Goal: Information Seeking & Learning: Check status

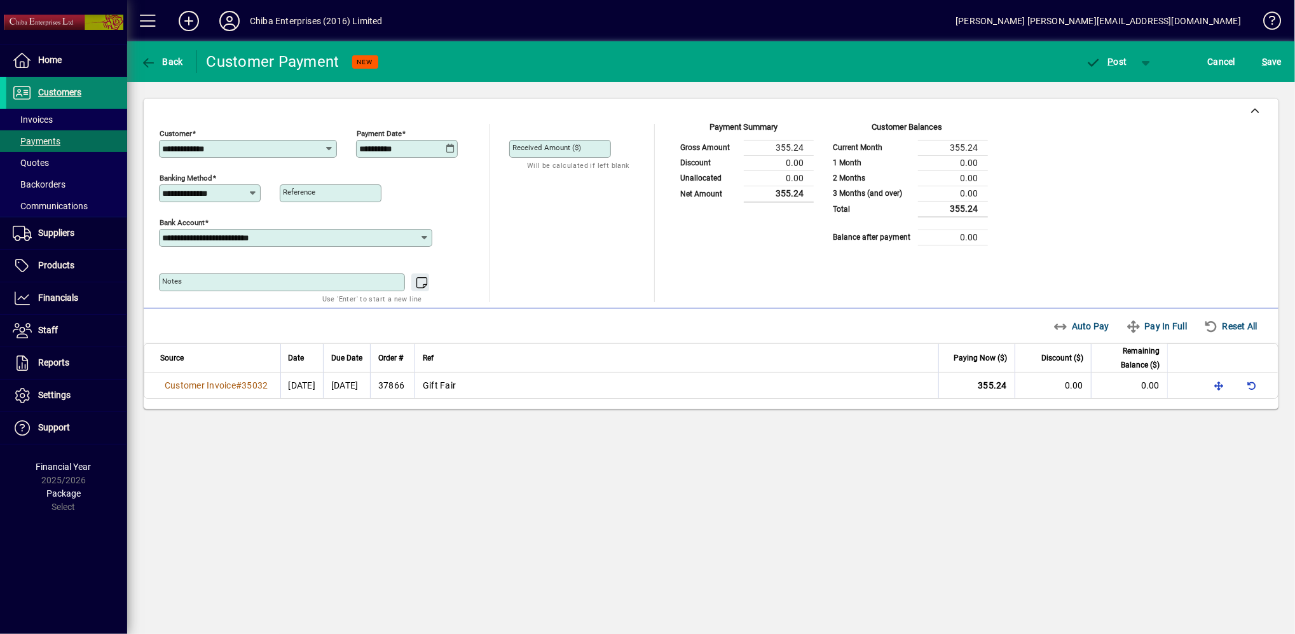
click at [56, 86] on span "Customers" at bounding box center [43, 92] width 75 height 15
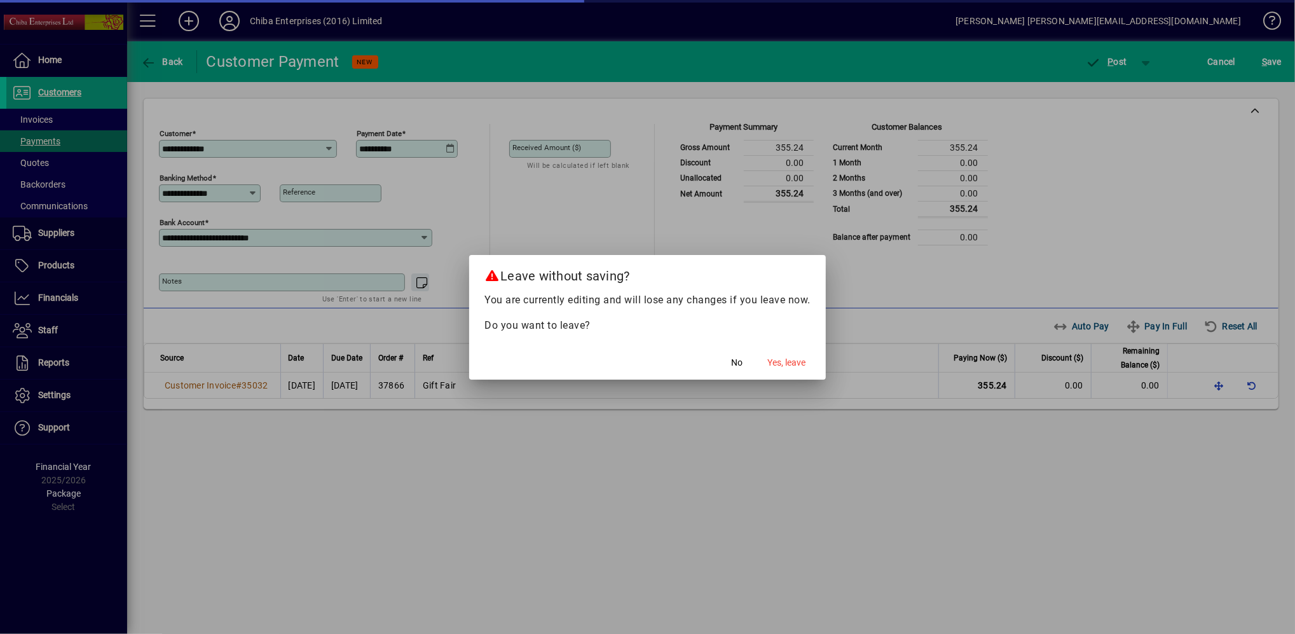
drag, startPoint x: 791, startPoint y: 361, endPoint x: 812, endPoint y: 588, distance: 227.9
click at [819, 590] on div "Leave without saving? You are currently editing and will lose any changes if yo…" at bounding box center [647, 317] width 1295 height 634
drag, startPoint x: 786, startPoint y: 353, endPoint x: 786, endPoint y: 366, distance: 12.7
click at [786, 356] on button "Yes, leave" at bounding box center [786, 363] width 48 height 23
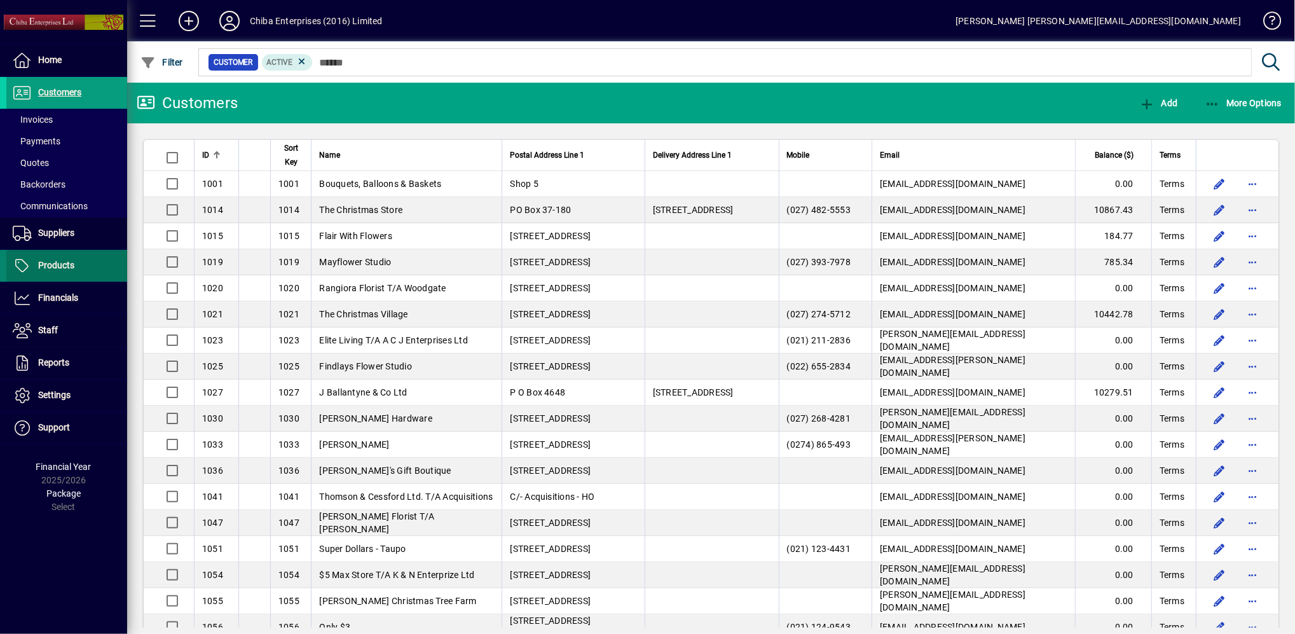
click at [88, 259] on span at bounding box center [66, 265] width 121 height 31
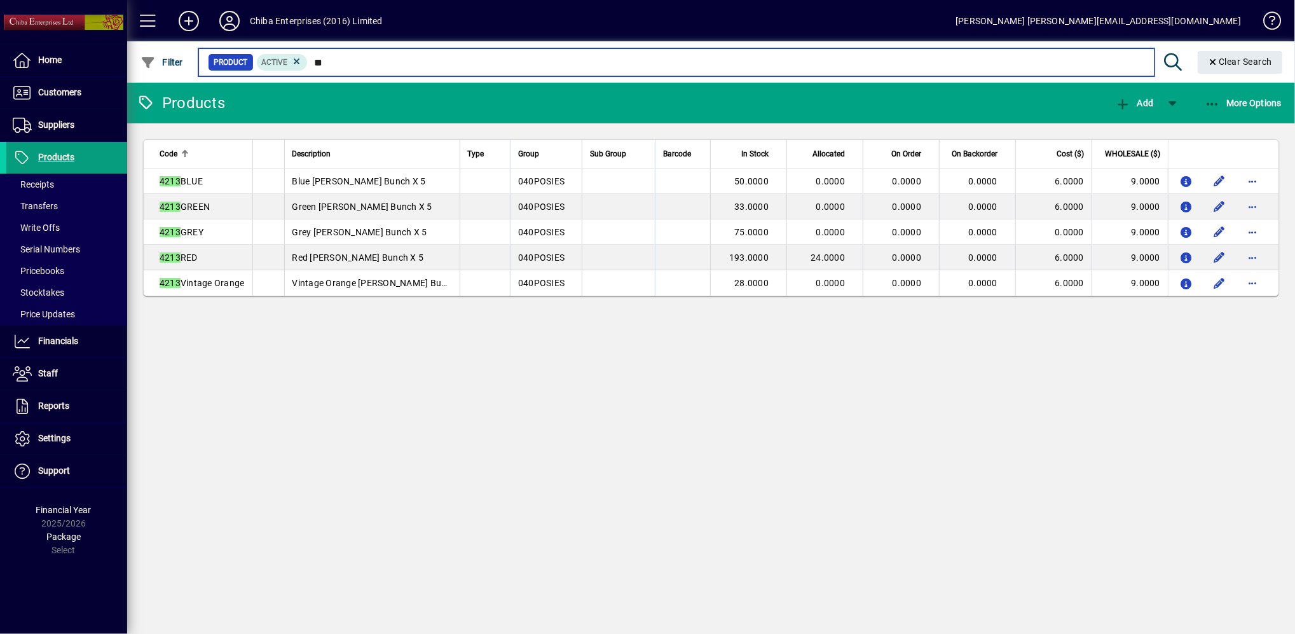
type input "*"
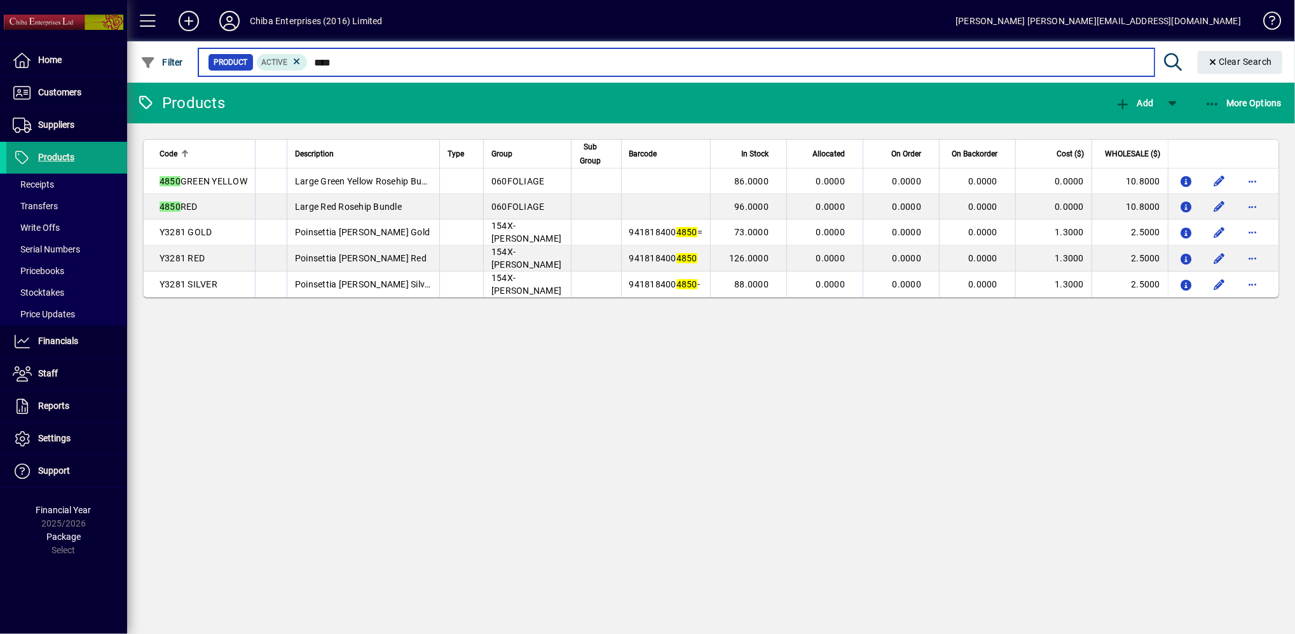
type input "****"
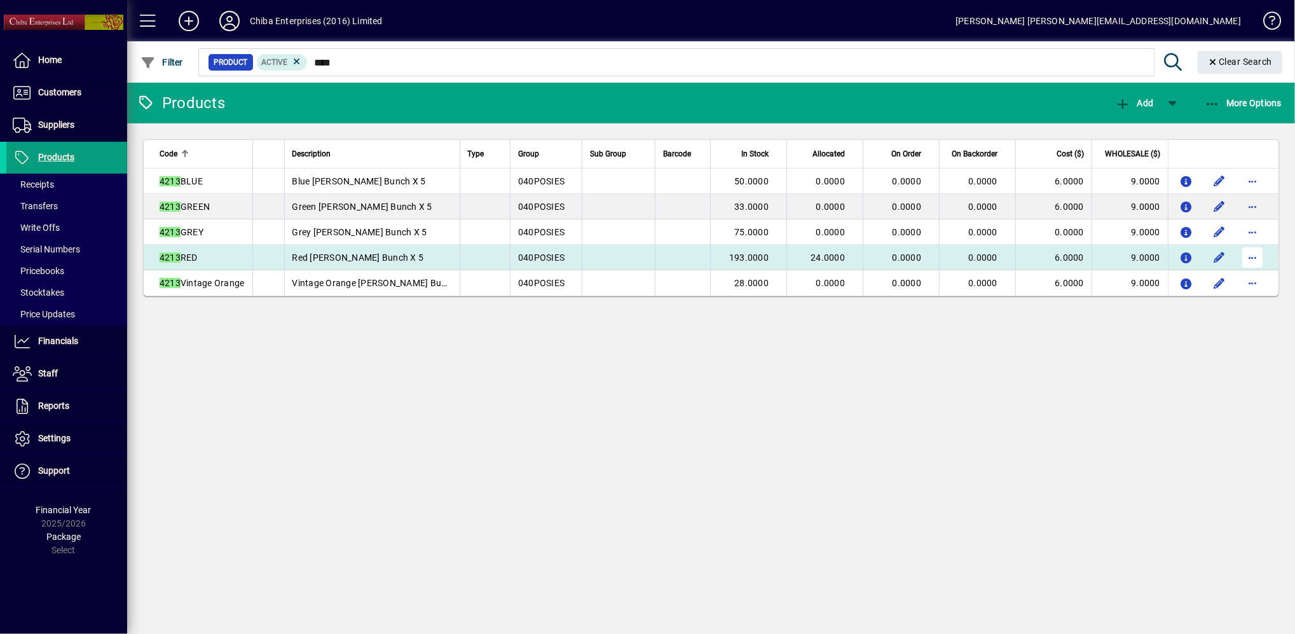
type input "****"
click at [1253, 258] on span "button" at bounding box center [1252, 257] width 31 height 31
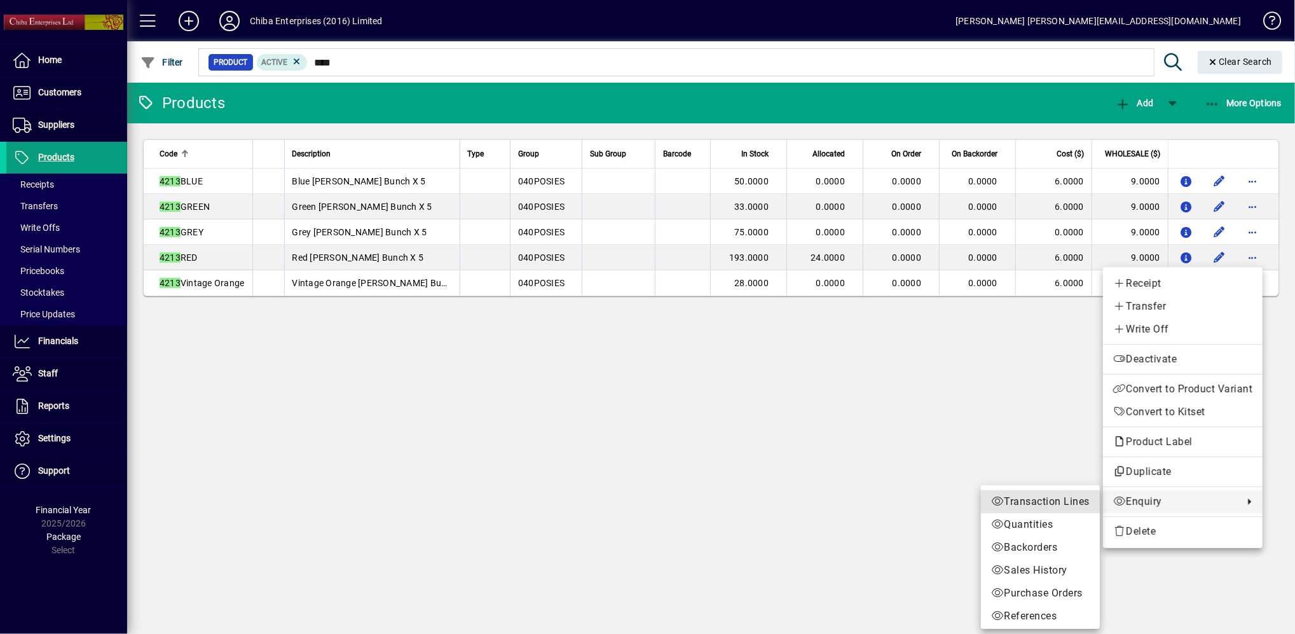
click at [1045, 498] on span "Transaction Lines" at bounding box center [1040, 501] width 99 height 15
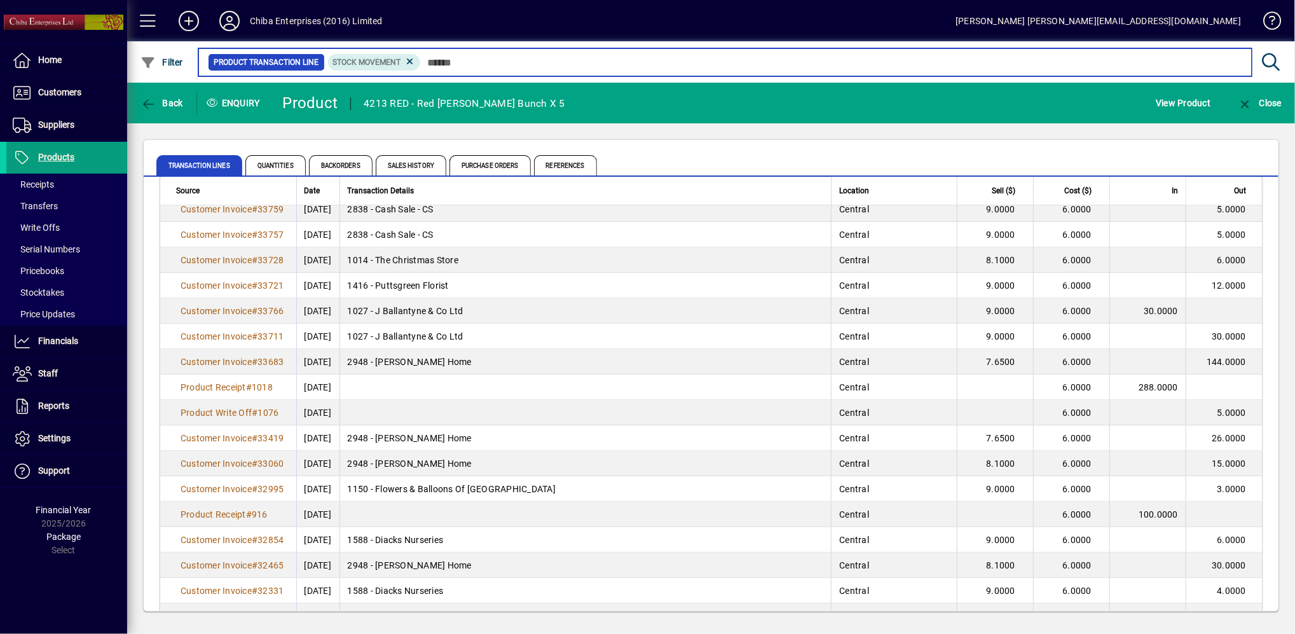
scroll to position [169, 0]
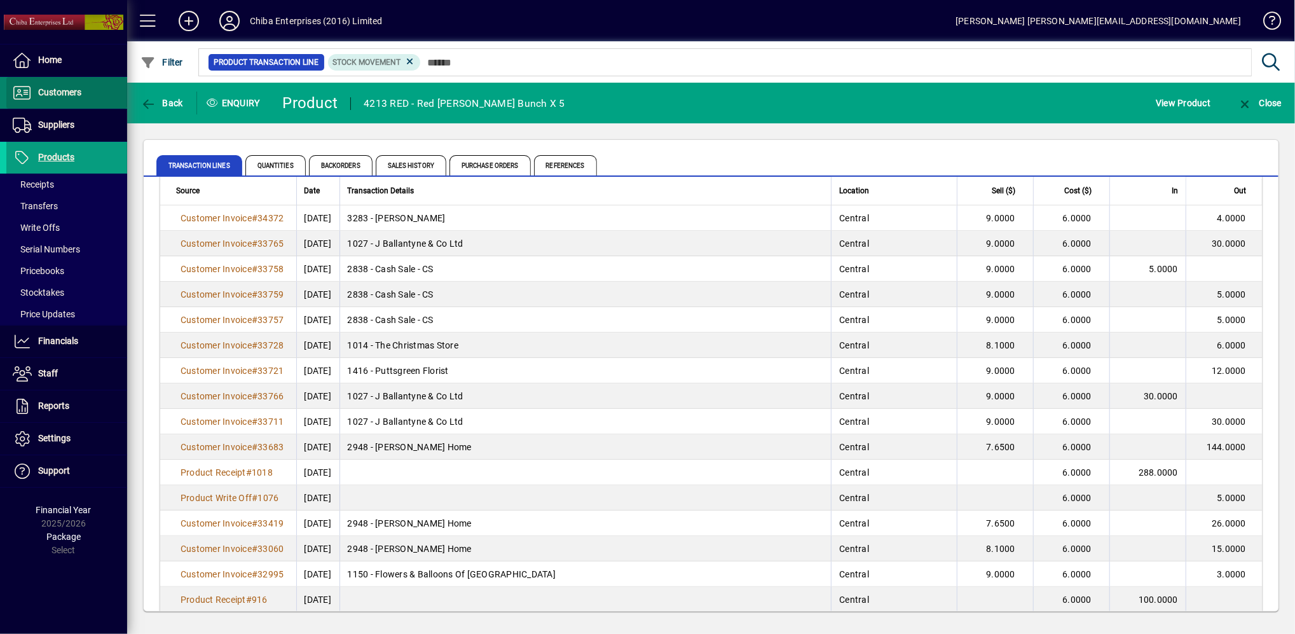
click at [71, 88] on span "Customers" at bounding box center [59, 92] width 43 height 10
